Goal: Navigation & Orientation: Understand site structure

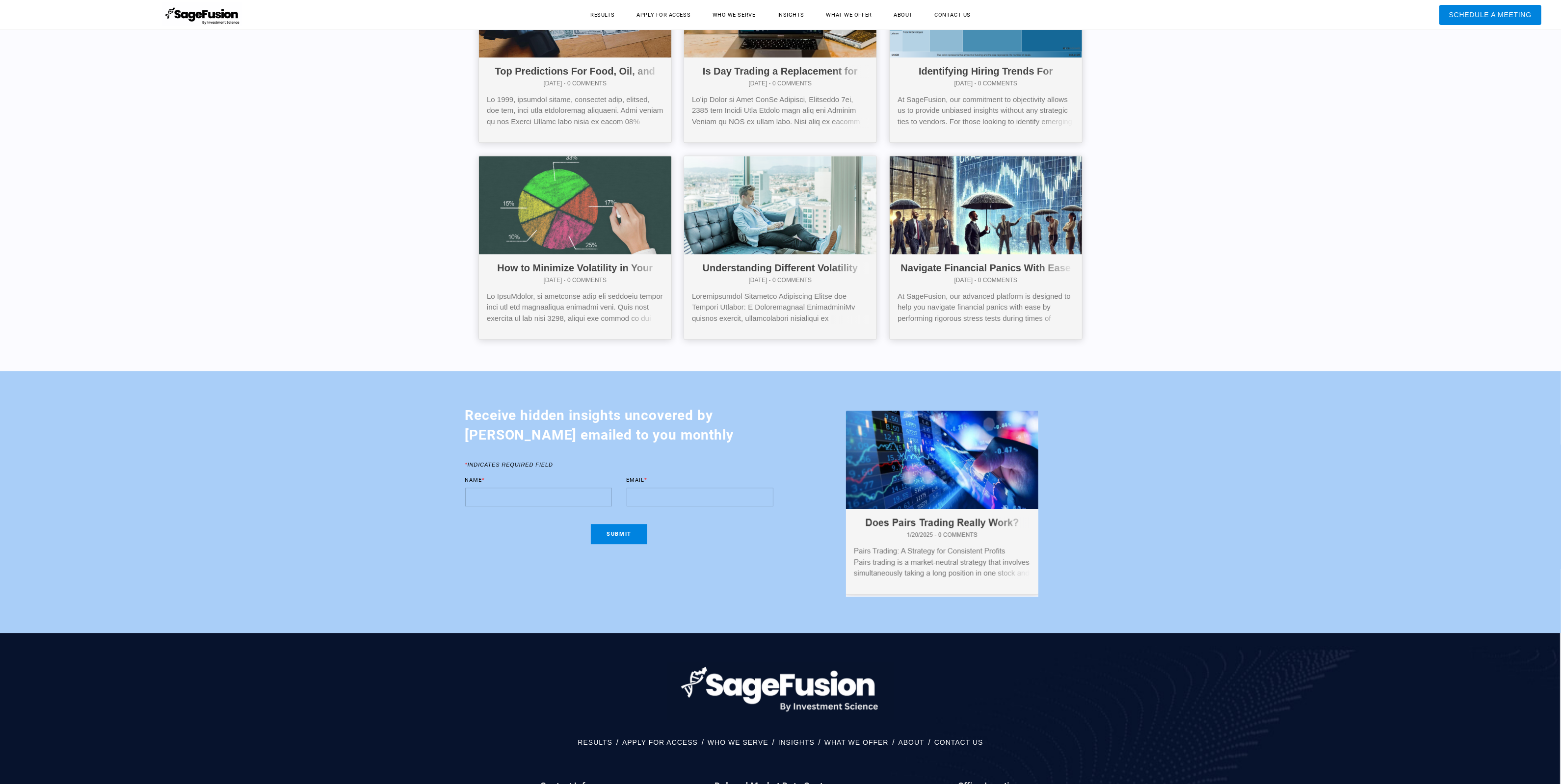
scroll to position [4705, 0]
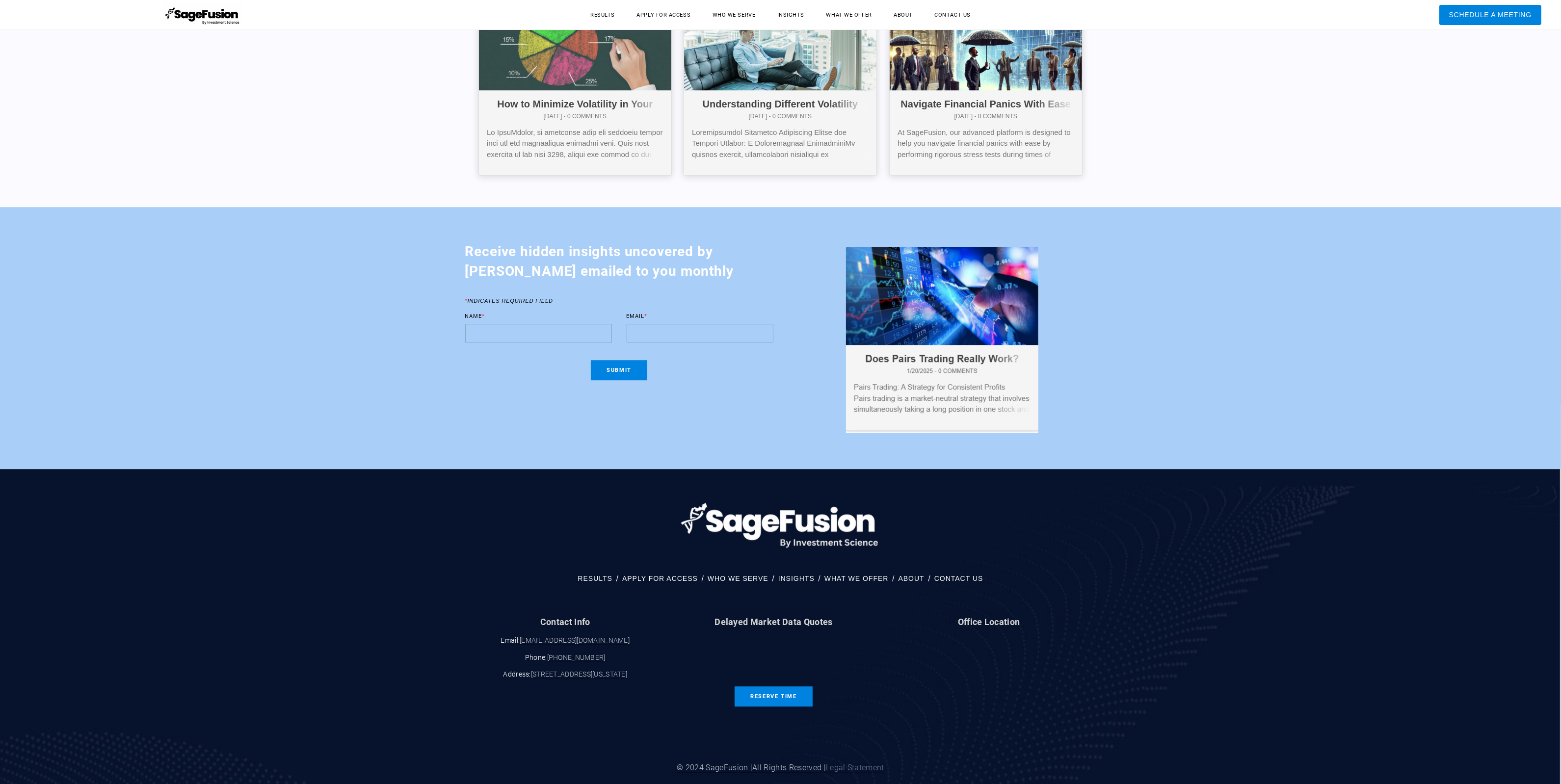
click at [856, 763] on link "Legal Statement" at bounding box center [855, 768] width 58 height 10
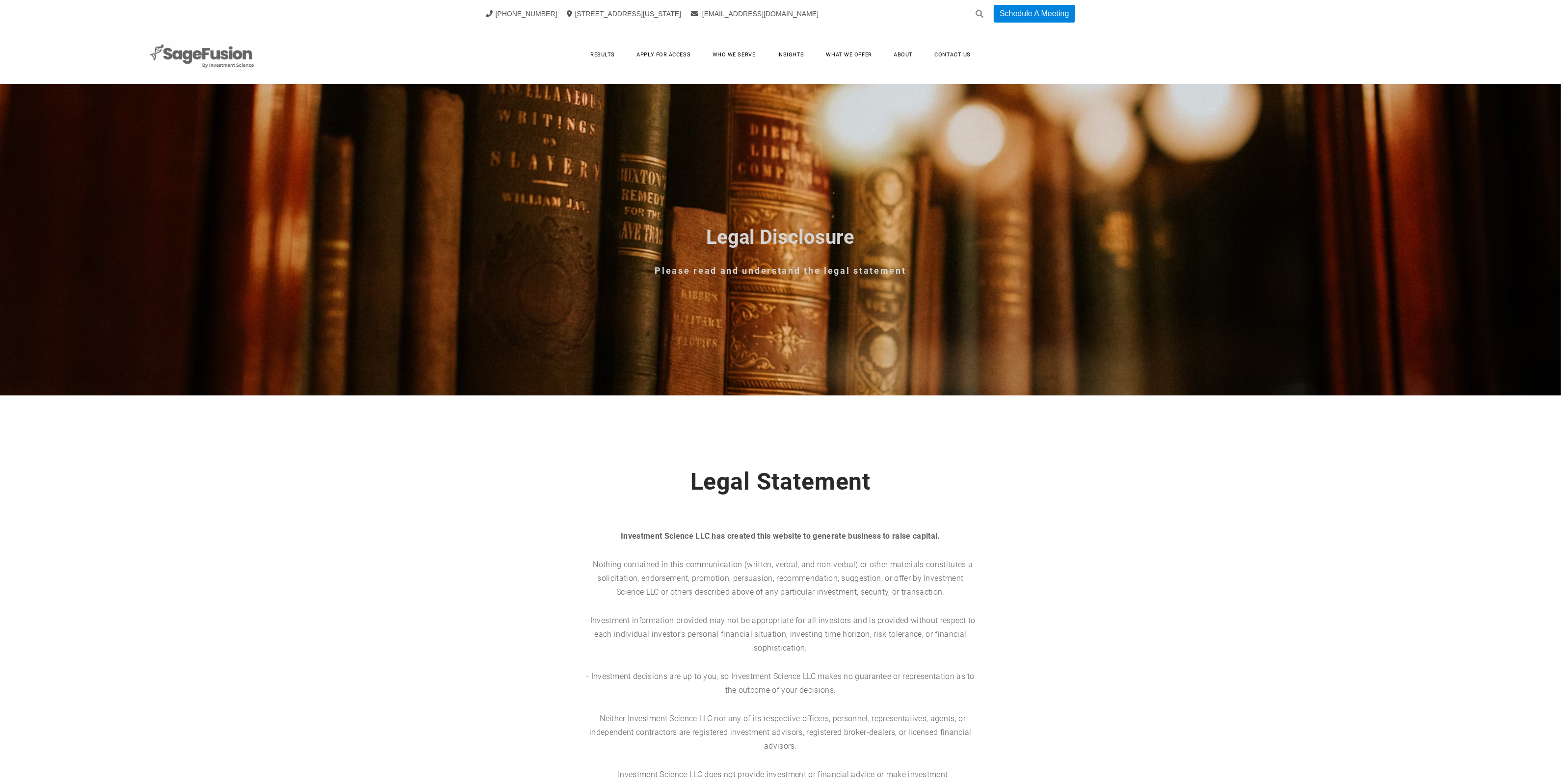
click at [232, 56] on img at bounding box center [202, 55] width 110 height 35
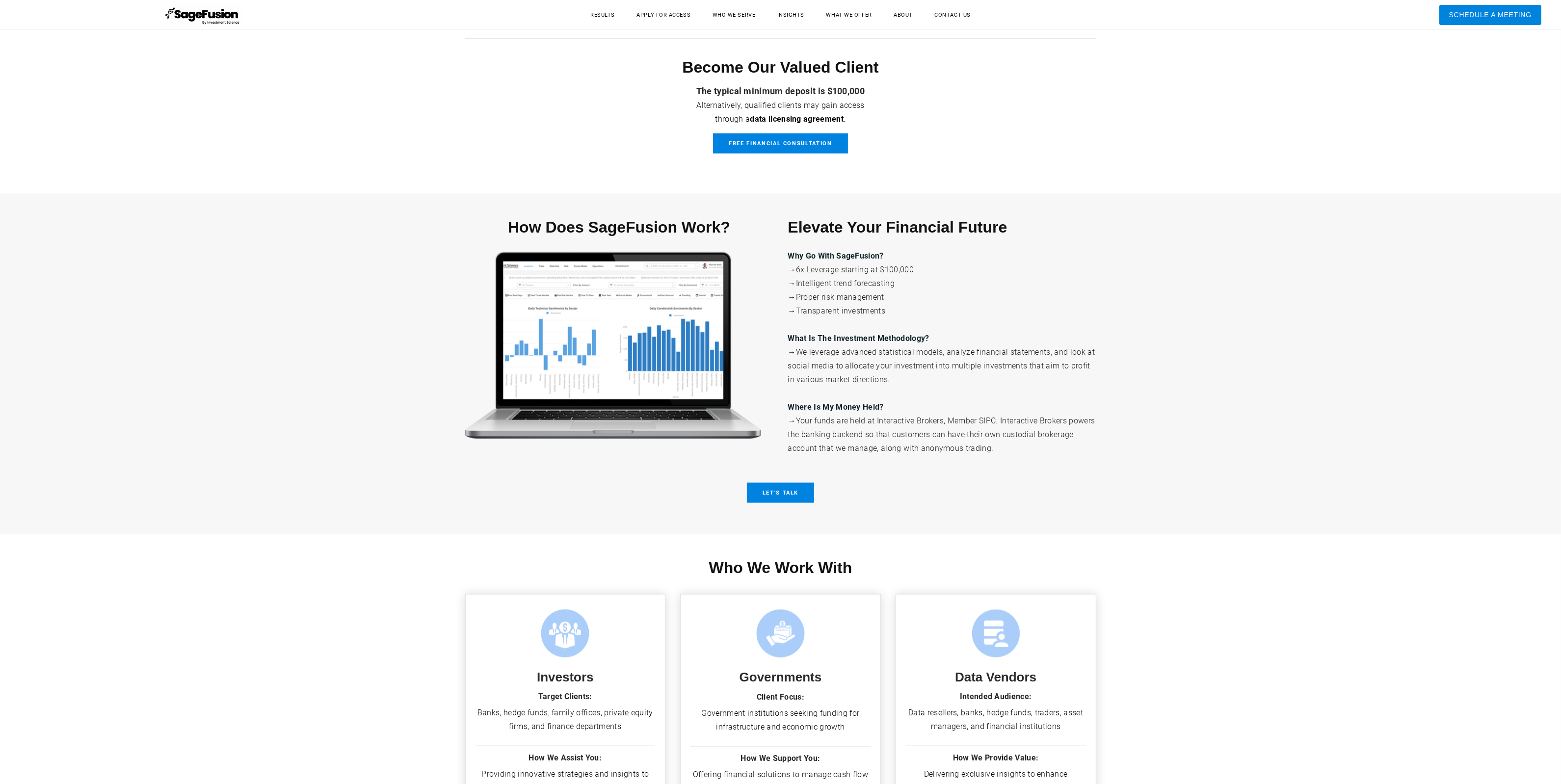
scroll to position [2532, 0]
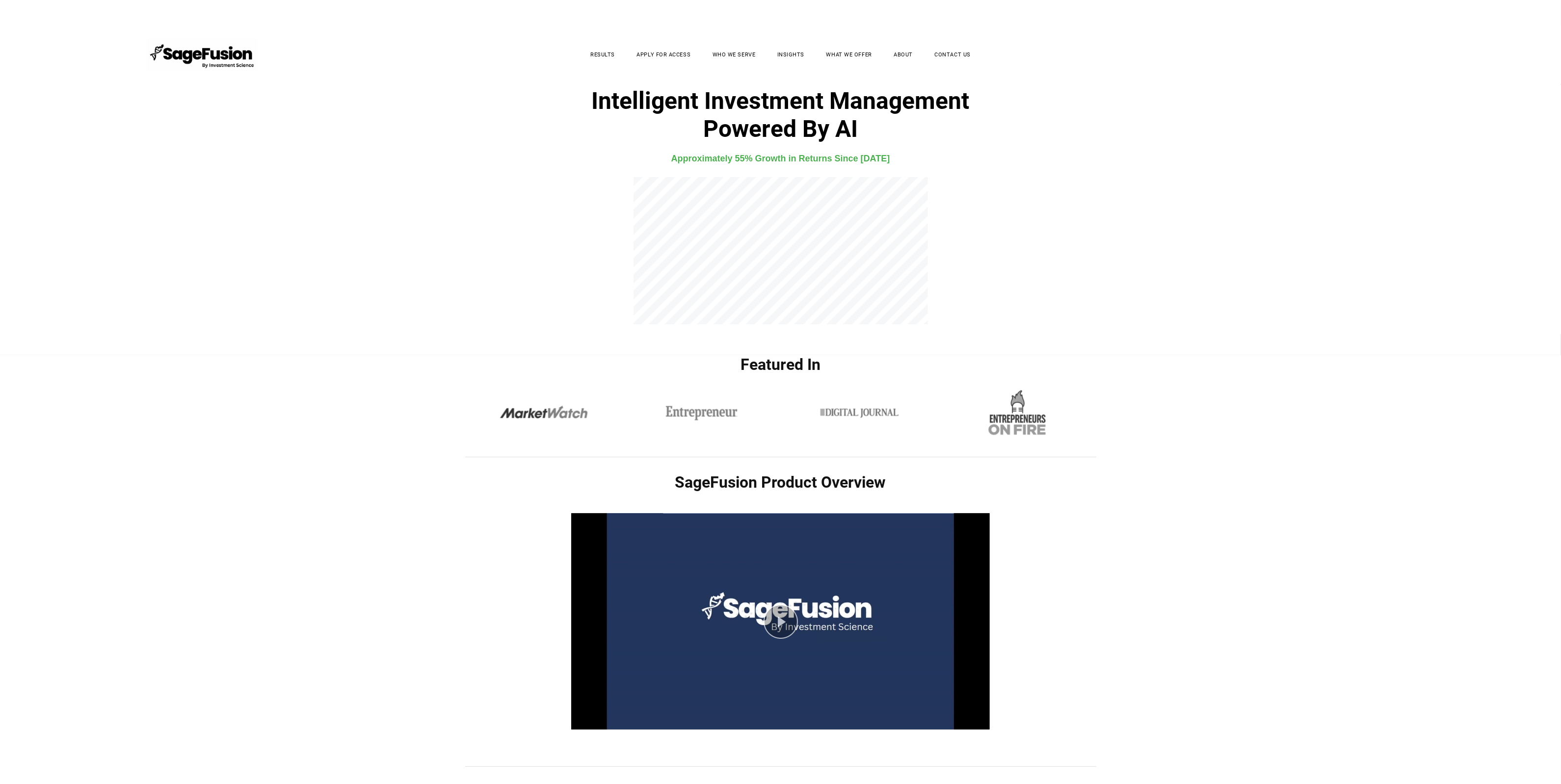
scroll to position [0, 0]
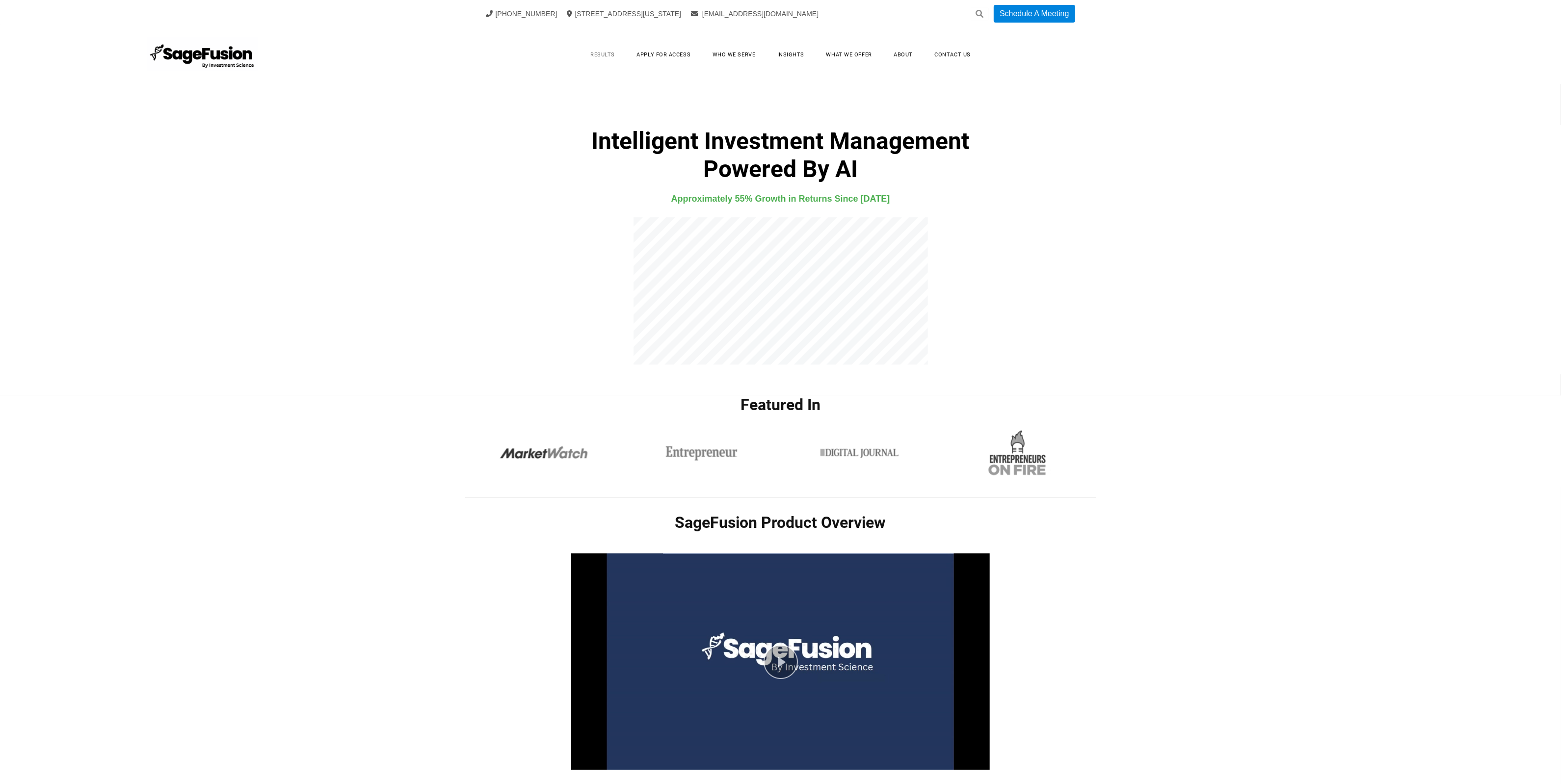
click at [608, 54] on link "Results" at bounding box center [602, 55] width 44 height 15
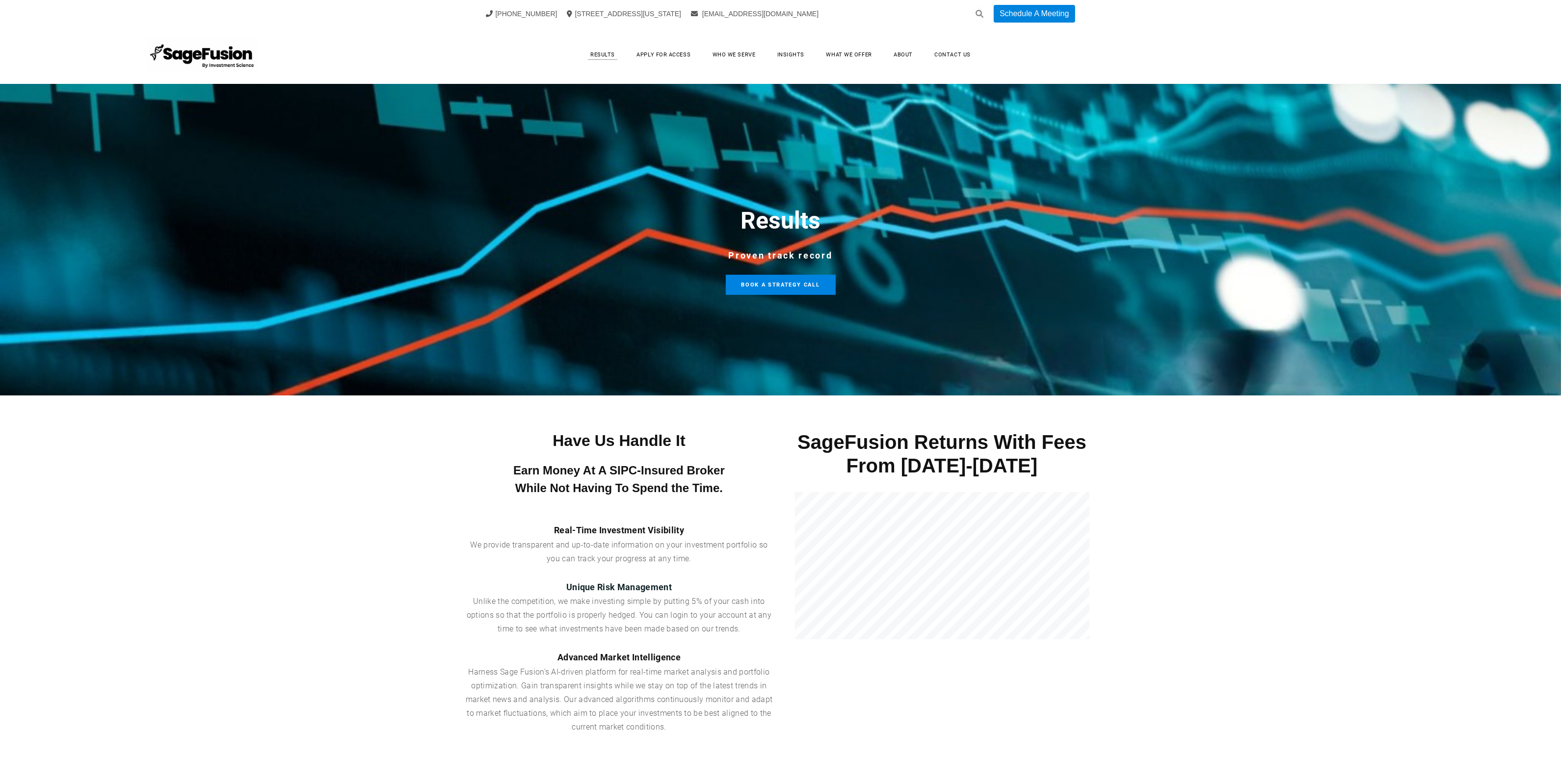
click at [651, 53] on link "Apply for Access" at bounding box center [663, 55] width 73 height 15
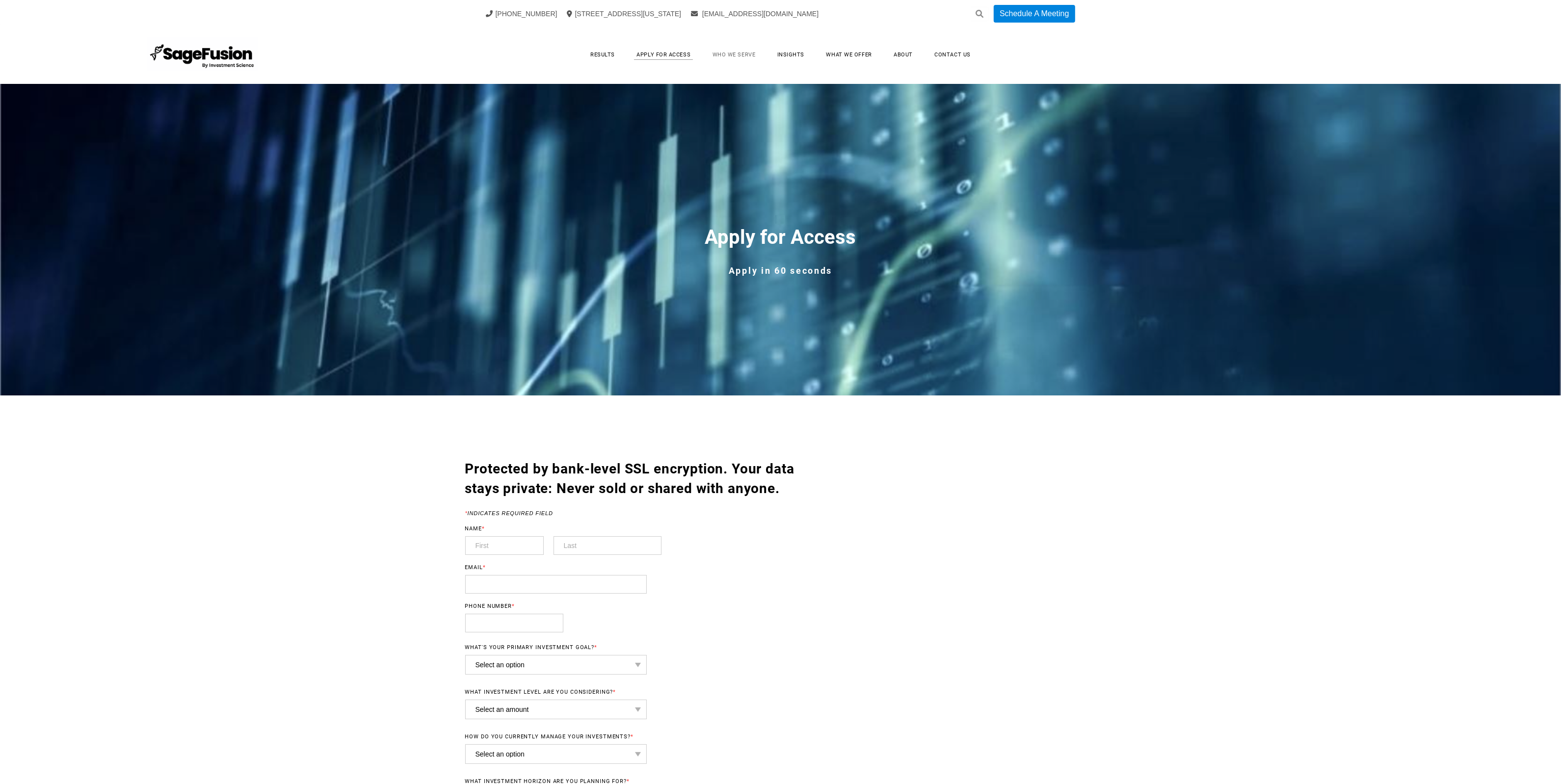
click at [732, 58] on link "Who We Serve" at bounding box center [734, 55] width 63 height 15
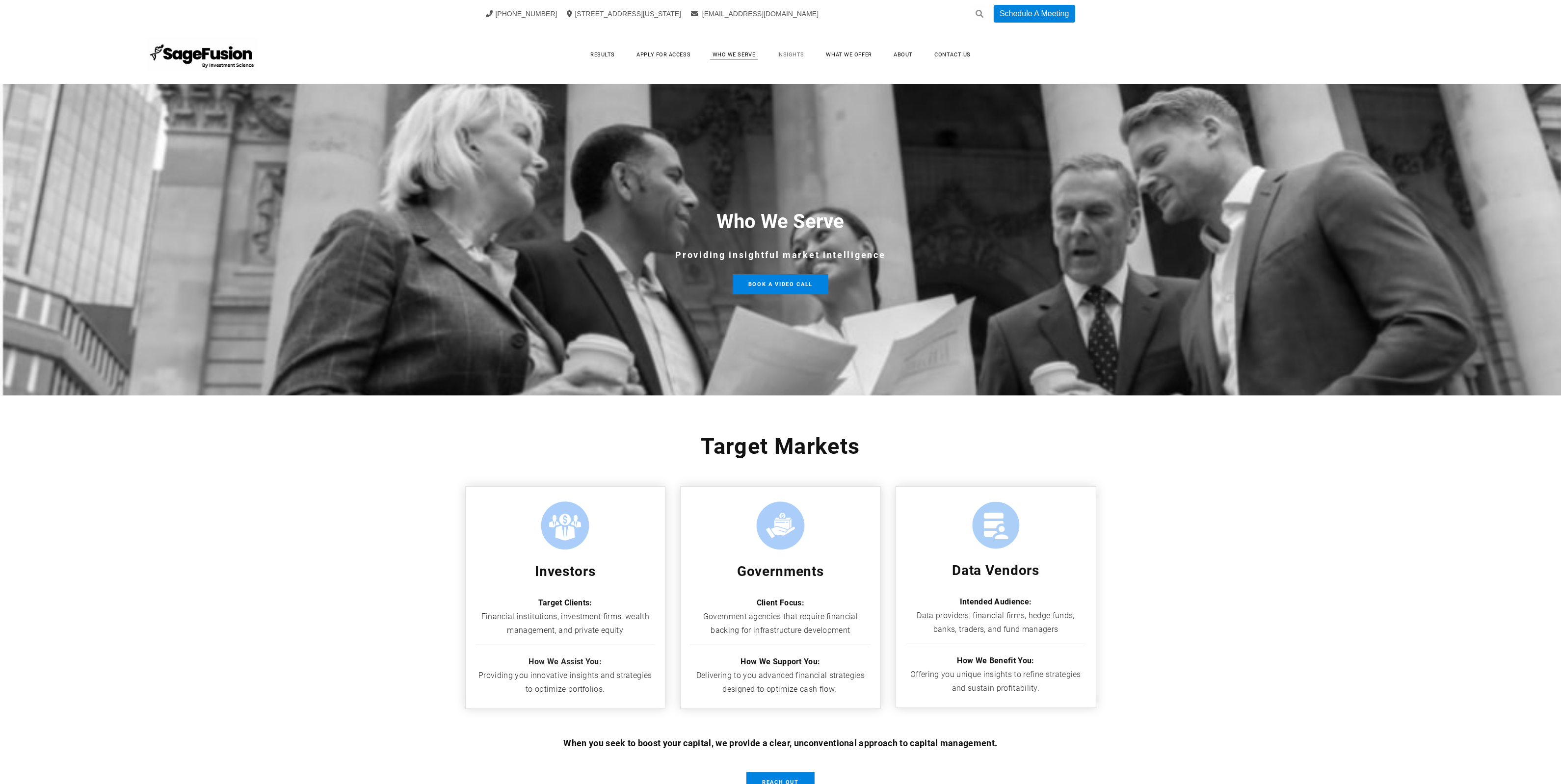
click at [788, 55] on link "Insights" at bounding box center [791, 55] width 47 height 15
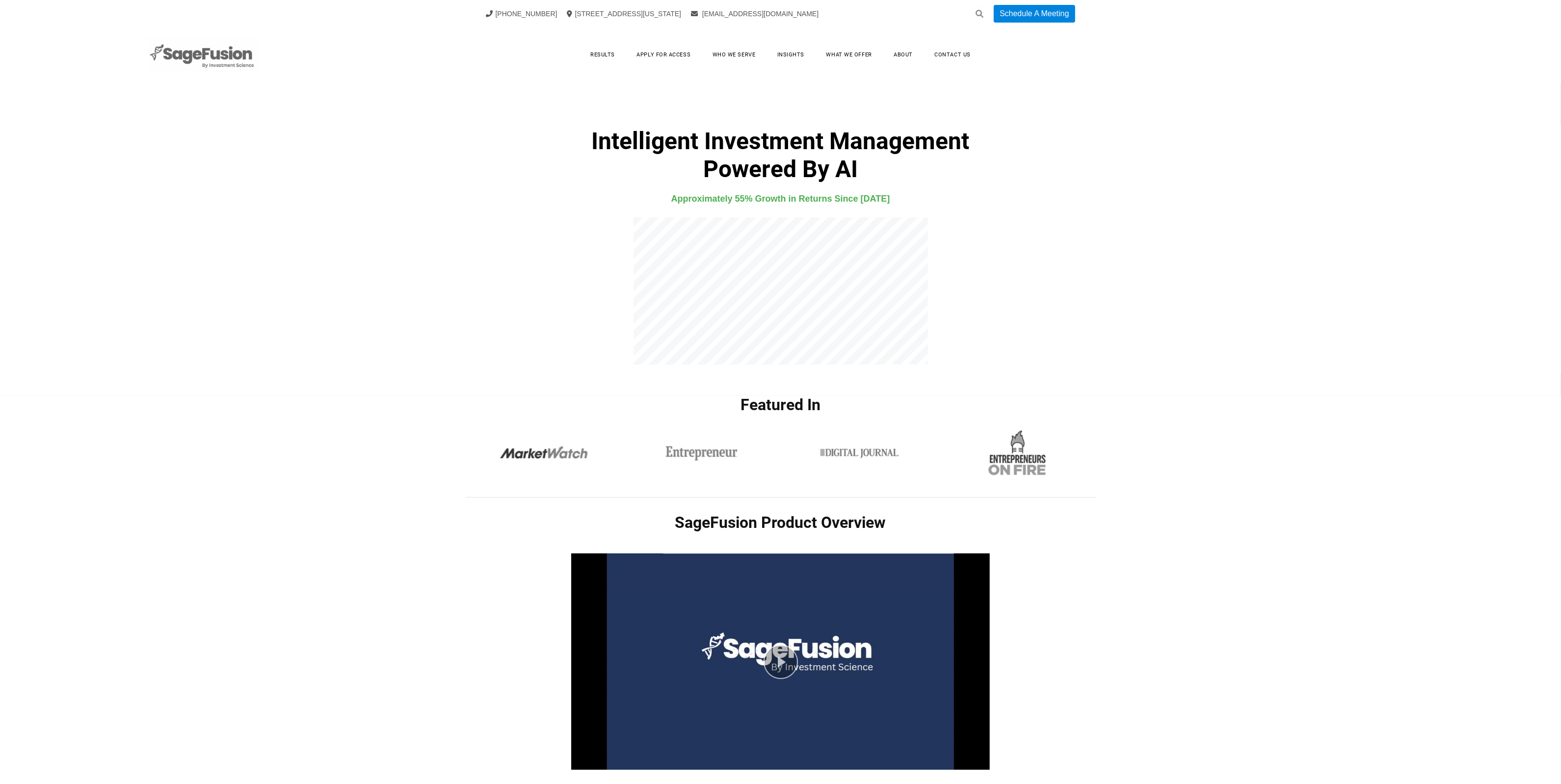
click at [276, 60] on link at bounding box center [202, 55] width 365 height 35
